Goal: Task Accomplishment & Management: Use online tool/utility

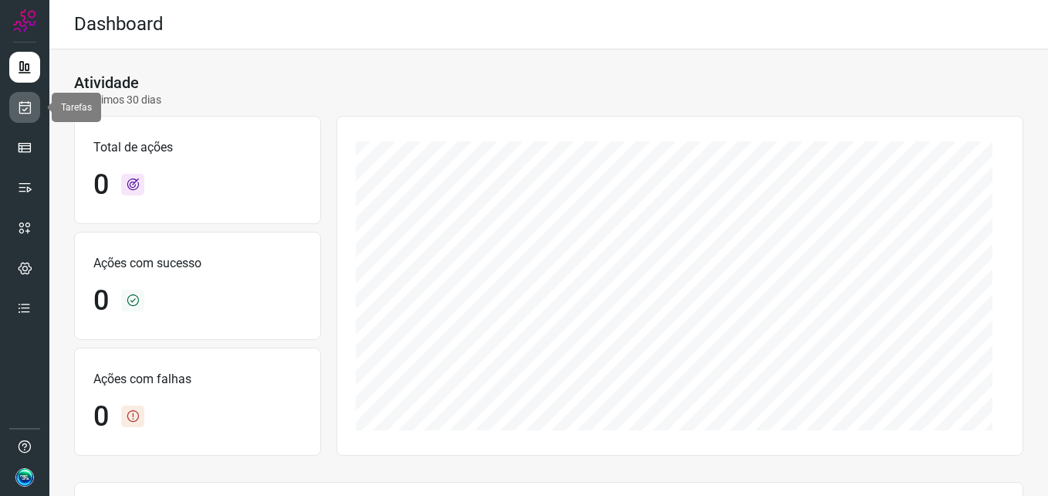
click at [33, 107] on link at bounding box center [24, 107] width 31 height 31
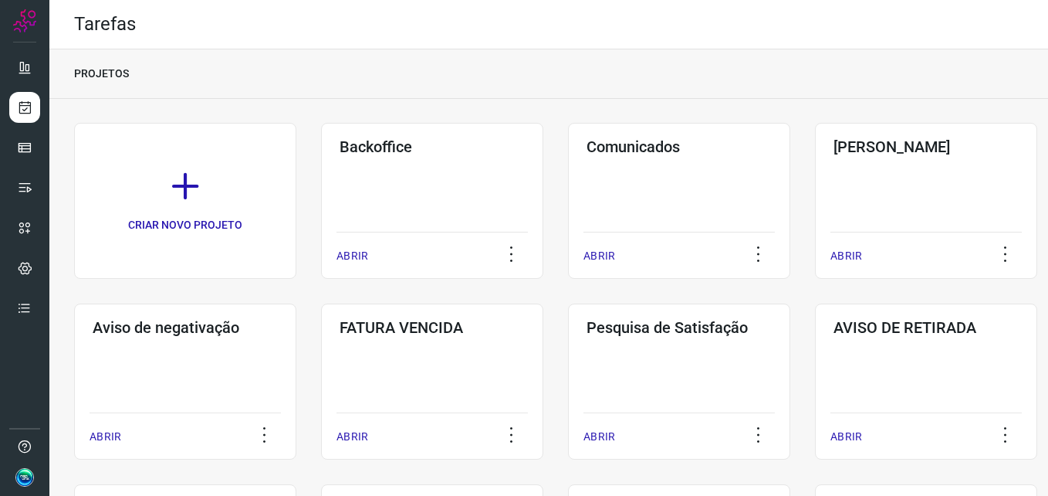
click at [401, 170] on div "Backoffice ABRIR" at bounding box center [432, 201] width 222 height 156
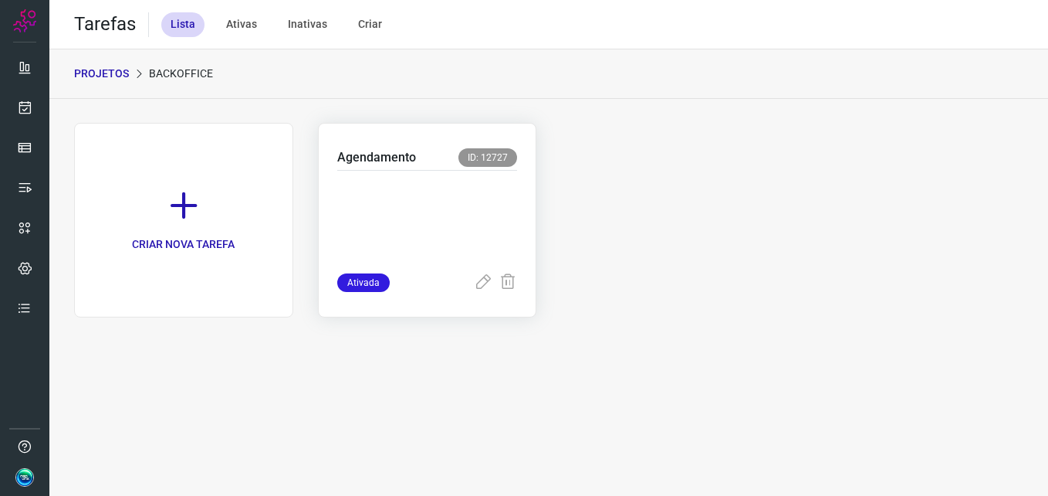
click at [408, 172] on div at bounding box center [427, 222] width 181 height 103
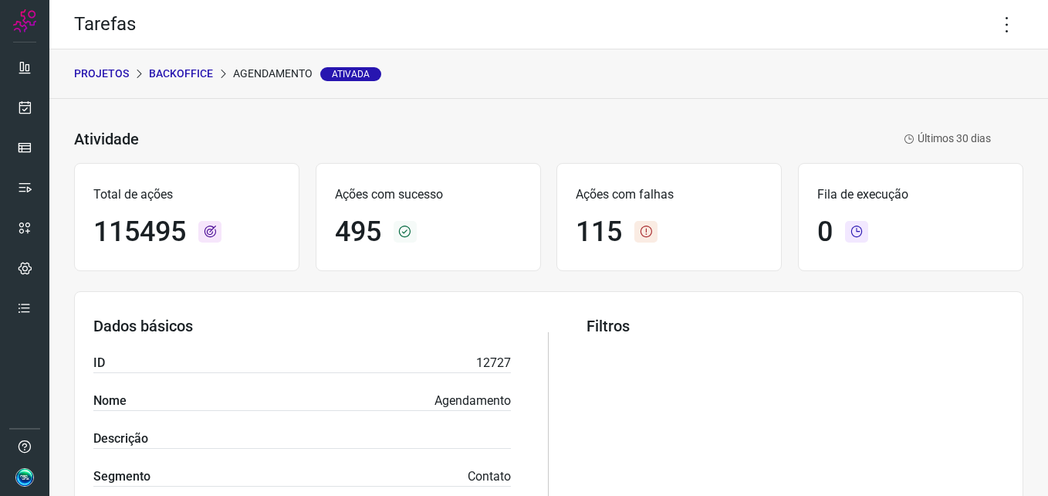
click at [977, 23] on div "Tarefas" at bounding box center [548, 24] width 999 height 49
click at [991, 22] on icon at bounding box center [1007, 24] width 32 height 32
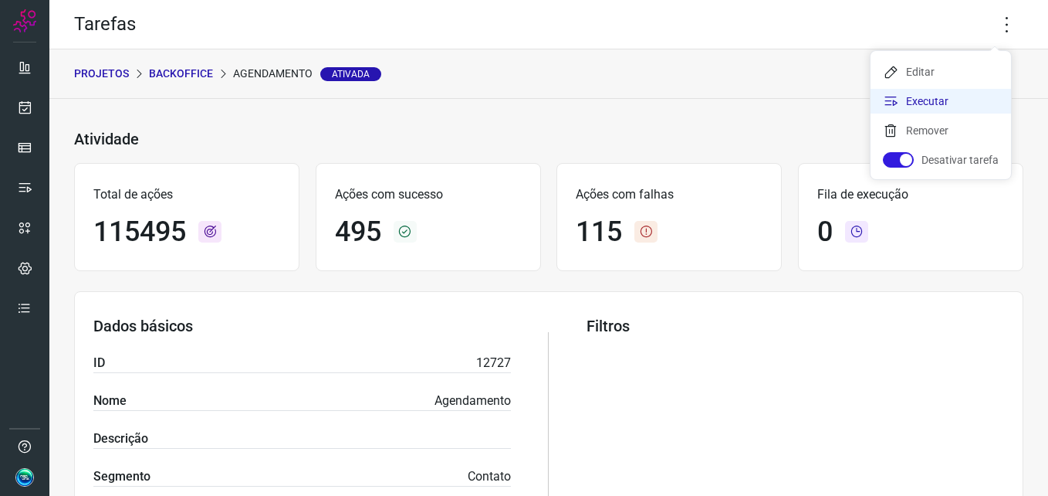
click at [929, 100] on li "Executar" at bounding box center [941, 101] width 140 height 25
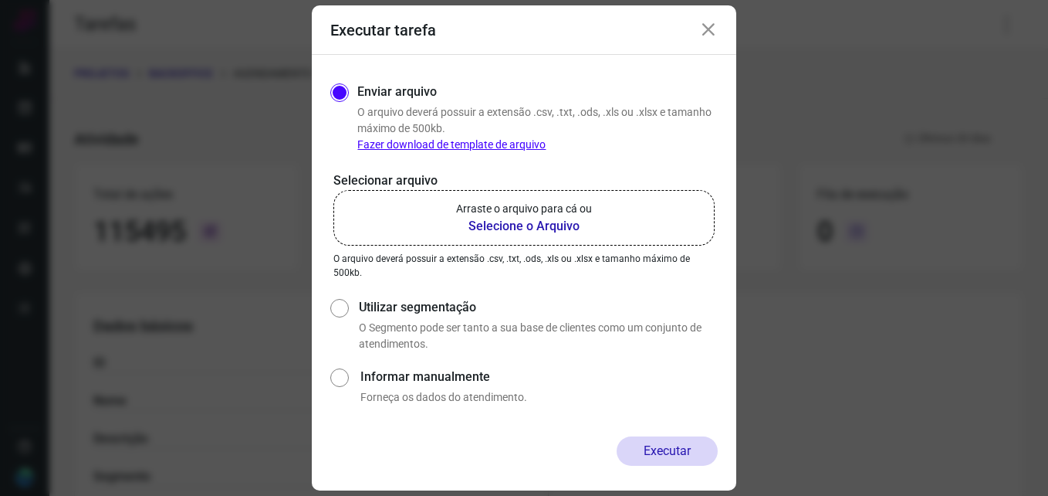
click at [531, 225] on b "Selecione o Arquivo" at bounding box center [524, 226] width 136 height 19
click at [0, 0] on input "Arraste o arquivo para cá ou Selecione o Arquivo" at bounding box center [0, 0] width 0 height 0
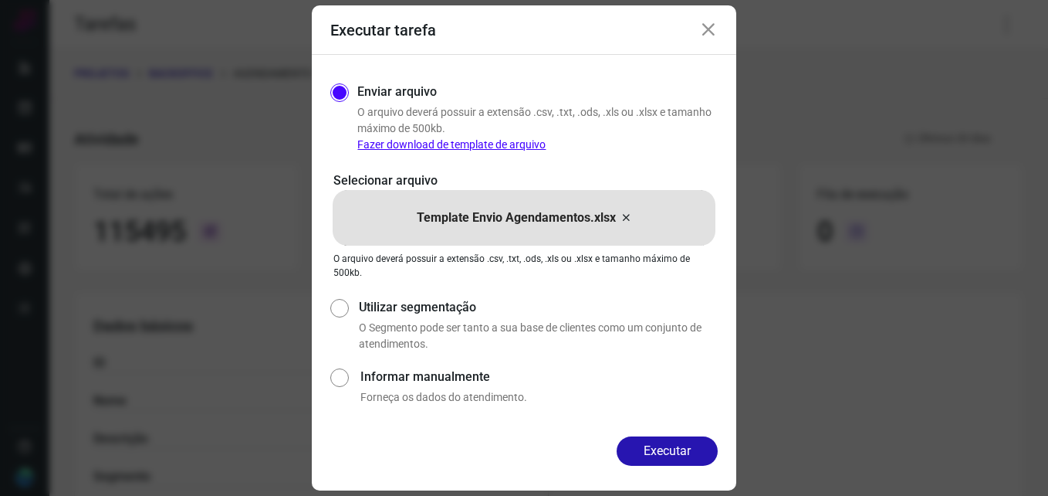
click at [659, 449] on button "Executar" at bounding box center [667, 450] width 101 height 29
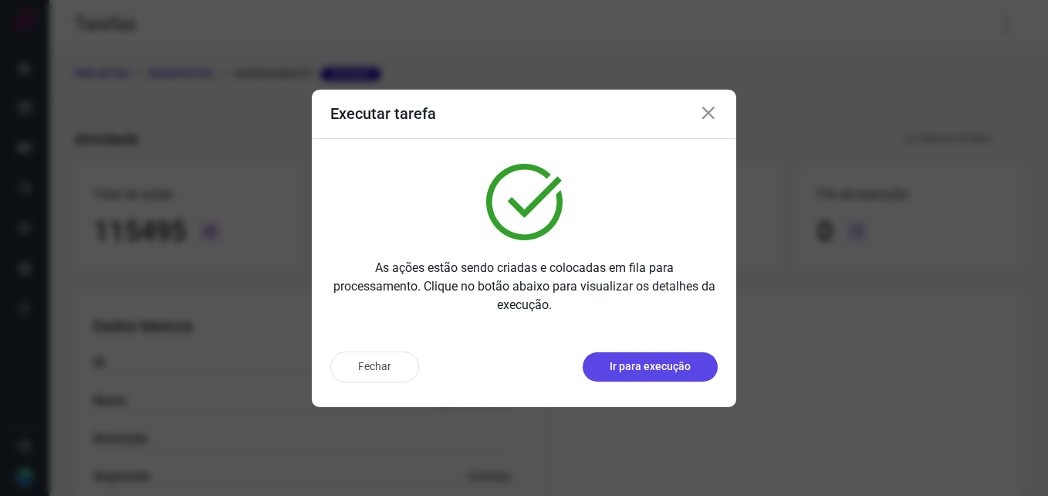
click at [621, 372] on p "Ir para execução" at bounding box center [650, 366] width 81 height 16
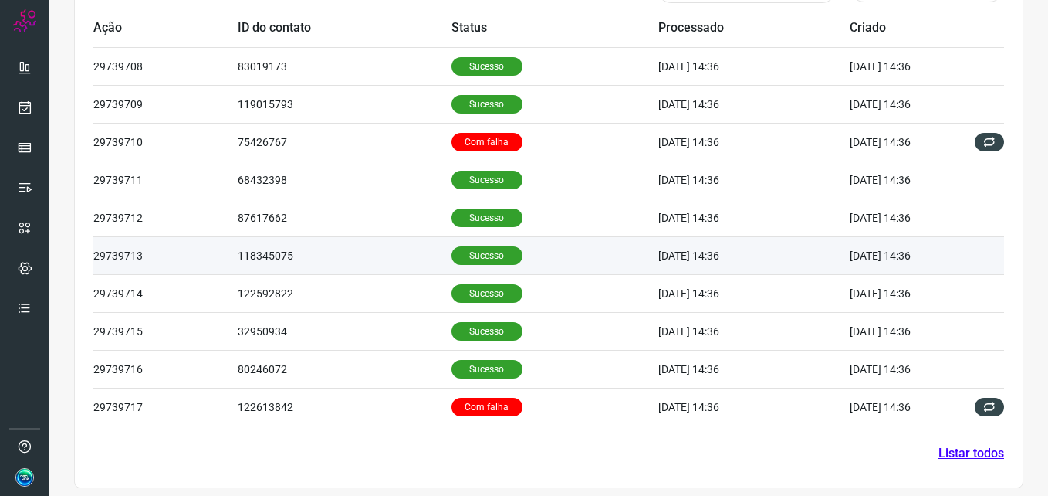
scroll to position [521, 0]
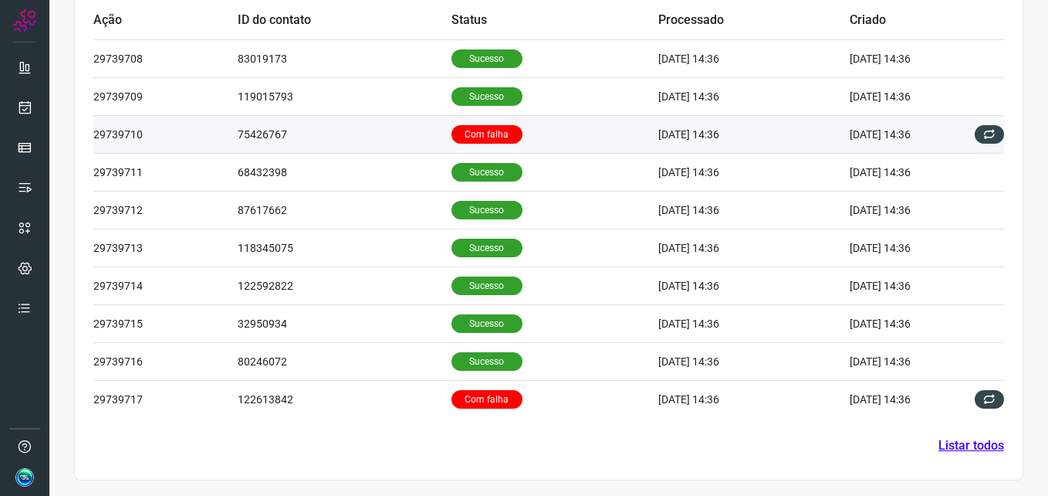
click at [457, 135] on p "Com falha" at bounding box center [487, 134] width 71 height 19
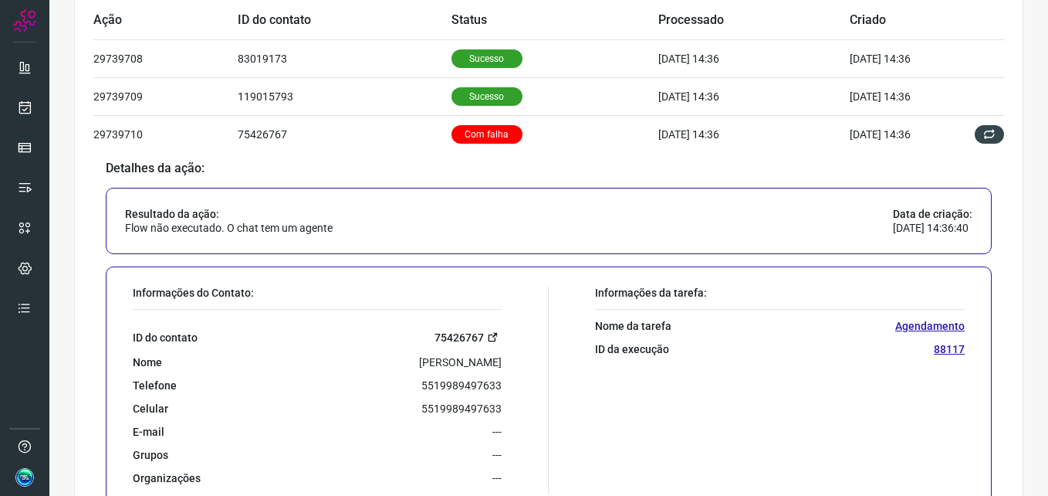
click at [469, 337] on link "75426767" at bounding box center [468, 337] width 67 height 18
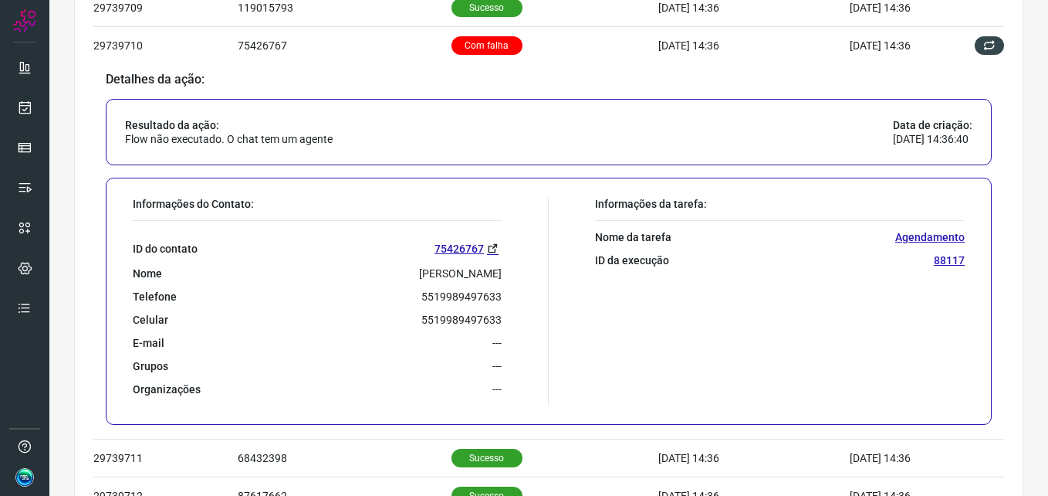
scroll to position [896, 0]
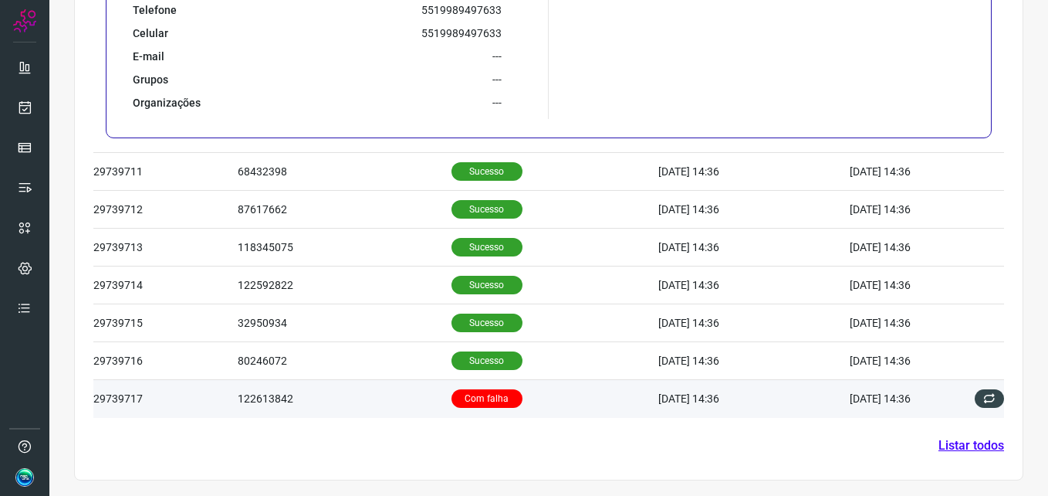
click at [477, 393] on p "Com falha" at bounding box center [487, 398] width 71 height 19
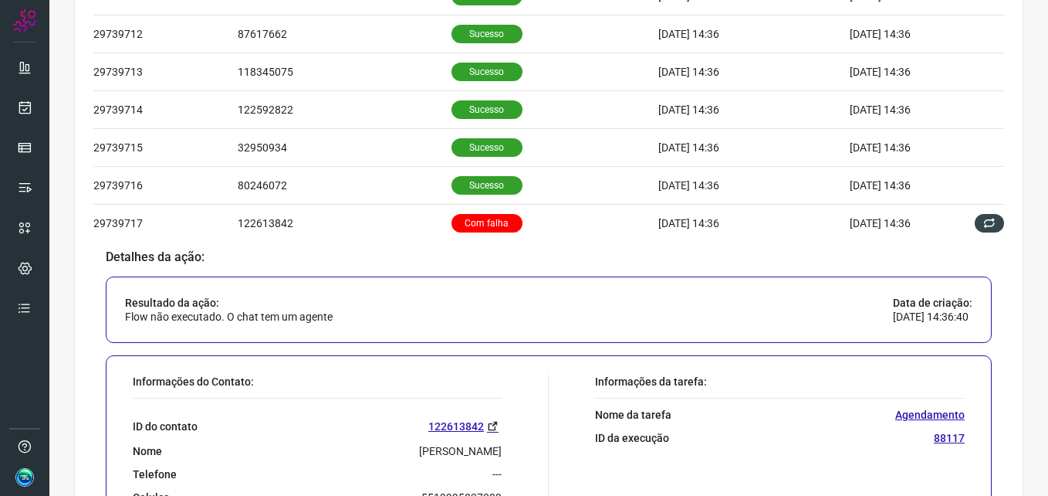
scroll to position [830, 0]
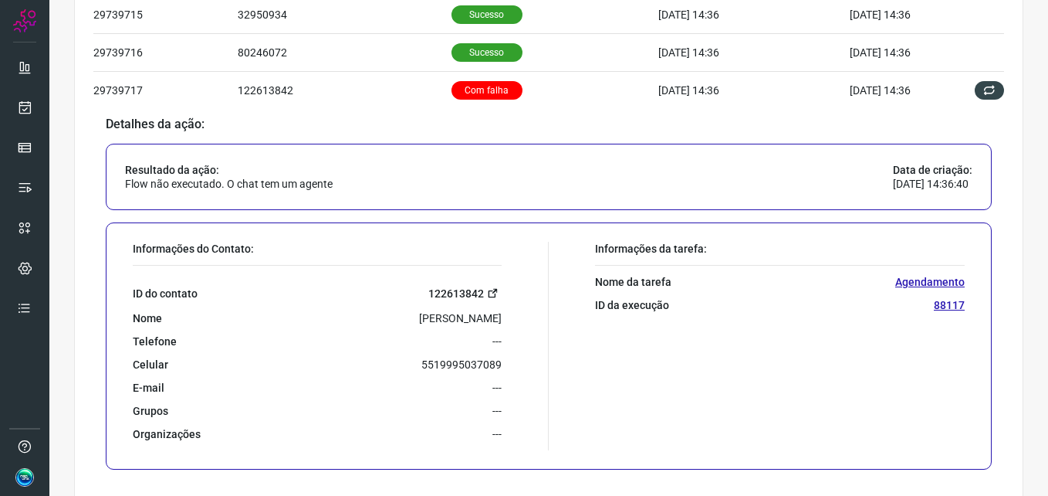
click at [448, 293] on link "122613842" at bounding box center [464, 293] width 73 height 18
